Goal: Information Seeking & Learning: Learn about a topic

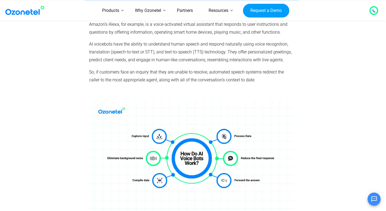
scroll to position [425, 0]
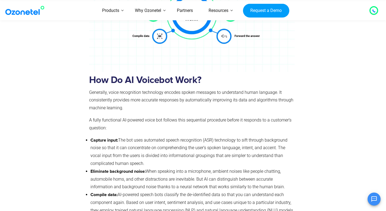
scroll to position [572, 0]
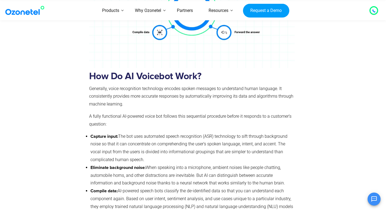
click at [186, 84] on div "How Do AI Voicebot Work? Generally, voice recognition technology encodes spoken…" at bounding box center [191, 127] width 205 height 351
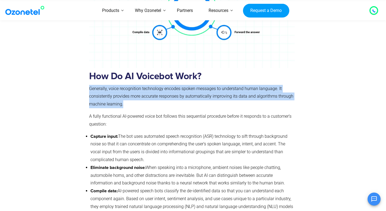
click at [189, 88] on span "Generally, voice recognition technology encodes spoken messages to understand h…" at bounding box center [191, 96] width 204 height 21
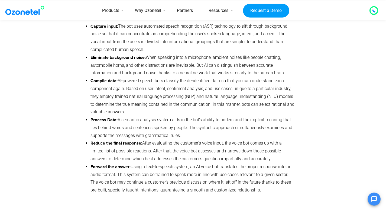
scroll to position [684, 0]
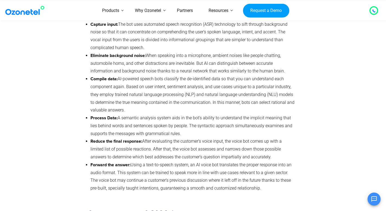
click at [300, 129] on div at bounding box center [327, 18] width 60 height 362
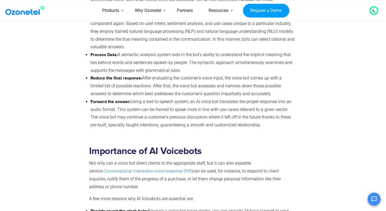
scroll to position [747, 0]
click at [149, 59] on li "Process Data: A semantic analysis system aids in the bot’s ability to understan…" at bounding box center [192, 62] width 204 height 23
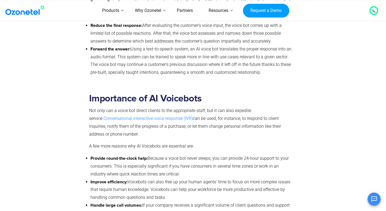
scroll to position [802, 0]
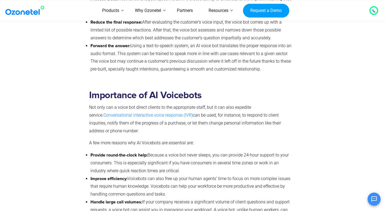
drag, startPoint x: 131, startPoint y: 47, endPoint x: 197, endPoint y: 59, distance: 66.9
click at [197, 59] on li "Forward the answer: Using a text-to-speech system, an AI voice bot translates t…" at bounding box center [192, 57] width 204 height 31
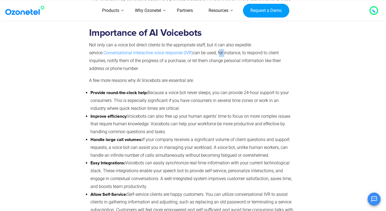
scroll to position [865, 0]
click at [229, 48] on span "Not only can a voice bot direct clients to the appropriate staff, but it can al…" at bounding box center [170, 48] width 162 height 13
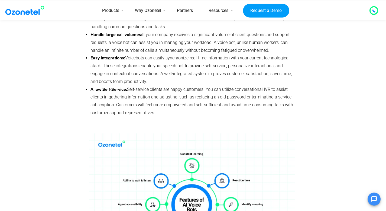
scroll to position [972, 0]
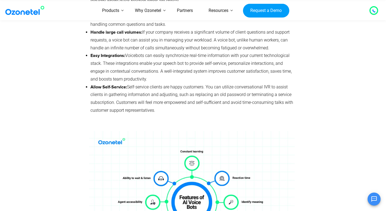
click at [177, 50] on span "Handle large call volumes: If your company receives a significant volume of cli…" at bounding box center [189, 39] width 199 height 21
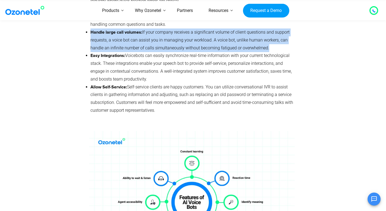
click at [177, 50] on span "Handle large call volumes: If your company receives a significant volume of cli…" at bounding box center [189, 39] width 199 height 21
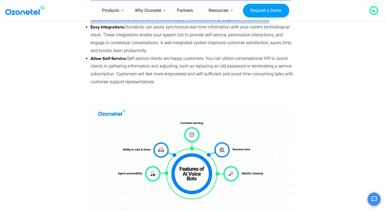
scroll to position [1006, 0]
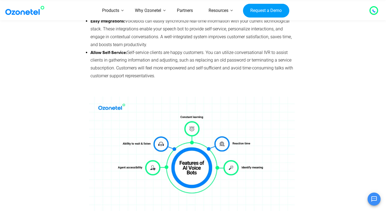
click at [178, 72] on span "Allow Self-Service: Self-service clients are happy customers. You can utilize c…" at bounding box center [191, 64] width 202 height 28
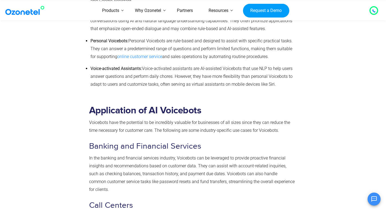
scroll to position [1847, 0]
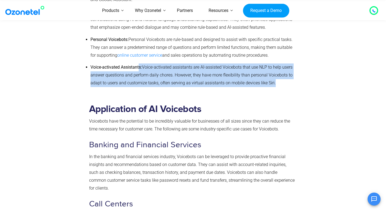
drag, startPoint x: 139, startPoint y: 70, endPoint x: 287, endPoint y: 87, distance: 148.7
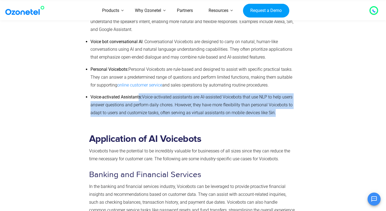
scroll to position [1818, 0]
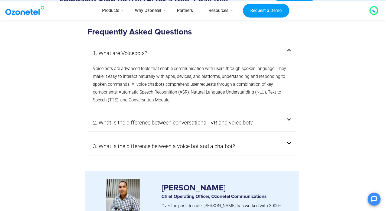
scroll to position [2852, 0]
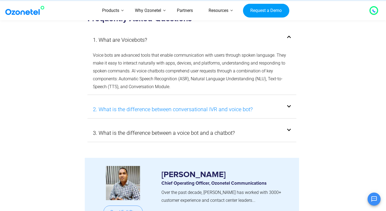
click at [243, 111] on link "2. What is the difference between conversational IVR and voice bot?" at bounding box center [173, 109] width 160 height 10
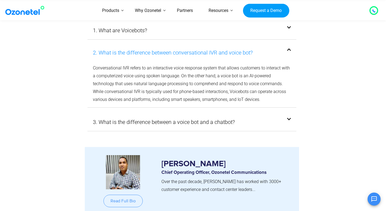
scroll to position [2867, 0]
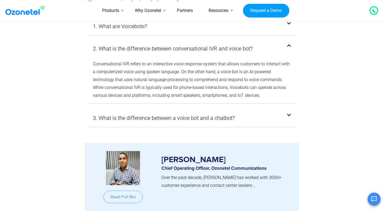
click at [94, 69] on span "Conversational IVR refers to an interactive voice response system that allows c…" at bounding box center [191, 79] width 197 height 36
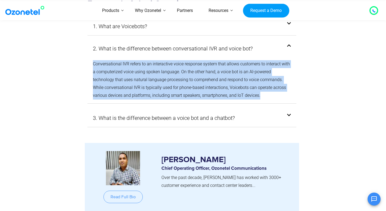
drag, startPoint x: 94, startPoint y: 69, endPoint x: 265, endPoint y: 102, distance: 174.3
click at [265, 99] on p "Conversational IVR refers to an interactive voice response system that allows c…" at bounding box center [192, 79] width 198 height 39
copy div "Conversational IVR refers to an interactive voice response system that allows c…"
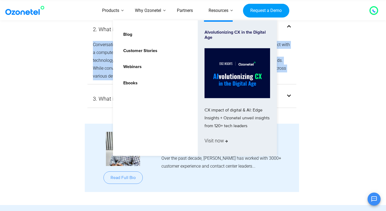
scroll to position [2891, 0]
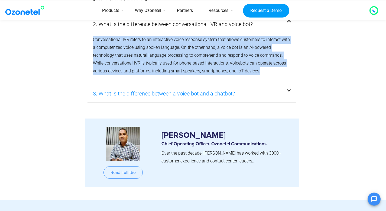
click at [121, 98] on link "3. What is the difference between a voice bot and a chatbot?" at bounding box center [164, 93] width 142 height 10
